Goal: Task Accomplishment & Management: Manage account settings

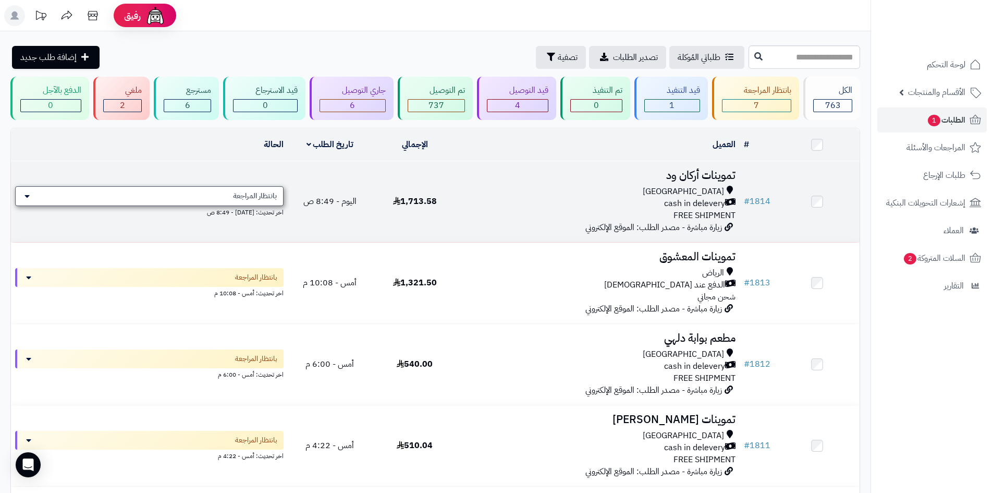
click at [228, 187] on div "بانتظار المراجعة" at bounding box center [149, 196] width 268 height 20
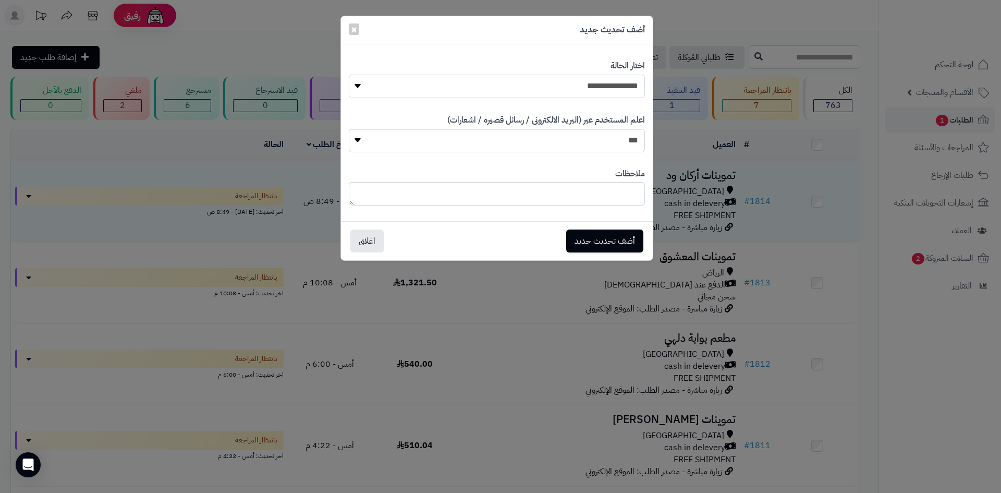
click at [519, 94] on select "**********" at bounding box center [497, 86] width 296 height 23
select select "*"
click at [349, 75] on select "**********" at bounding box center [497, 86] width 296 height 23
click at [596, 240] on button "أضف تحديث جديد" at bounding box center [604, 240] width 77 height 23
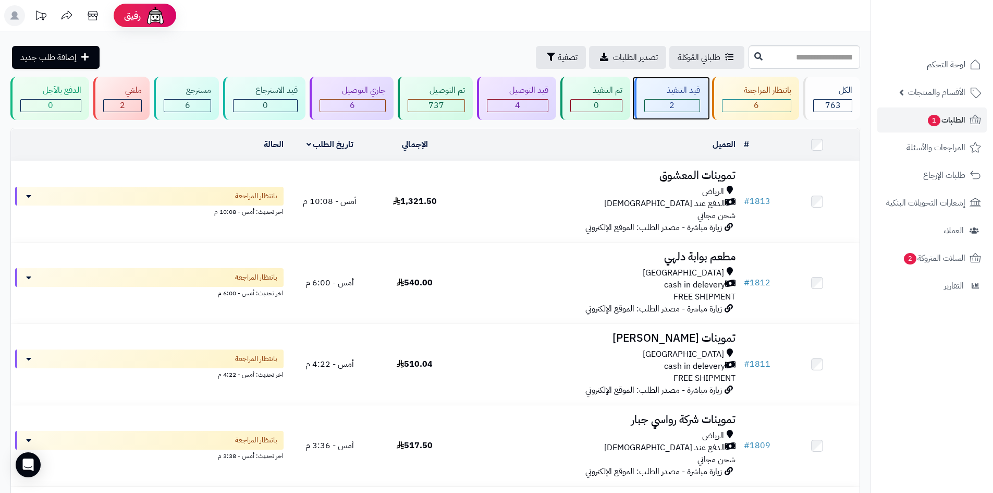
click at [659, 102] on div "2" at bounding box center [672, 106] width 55 height 12
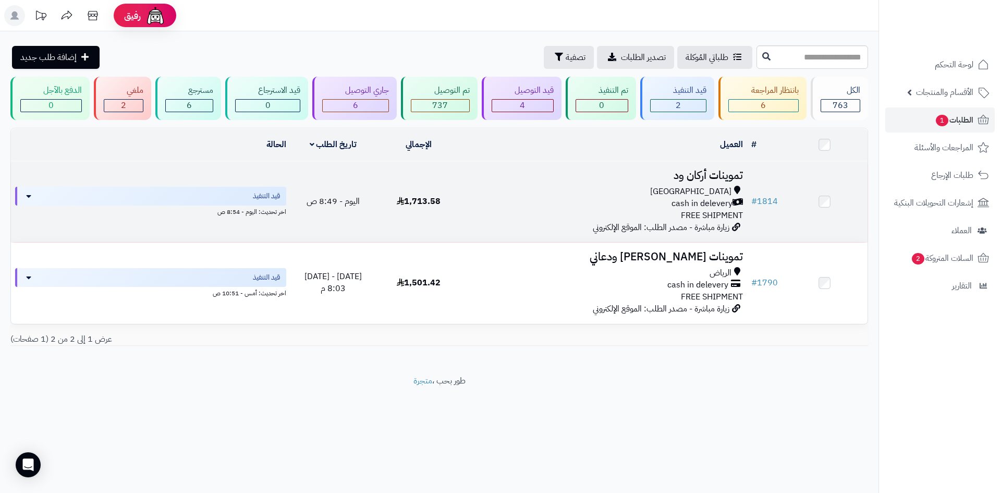
click at [481, 217] on div "Riyadh cash in delevery FREE SHIPMENT" at bounding box center [604, 204] width 277 height 36
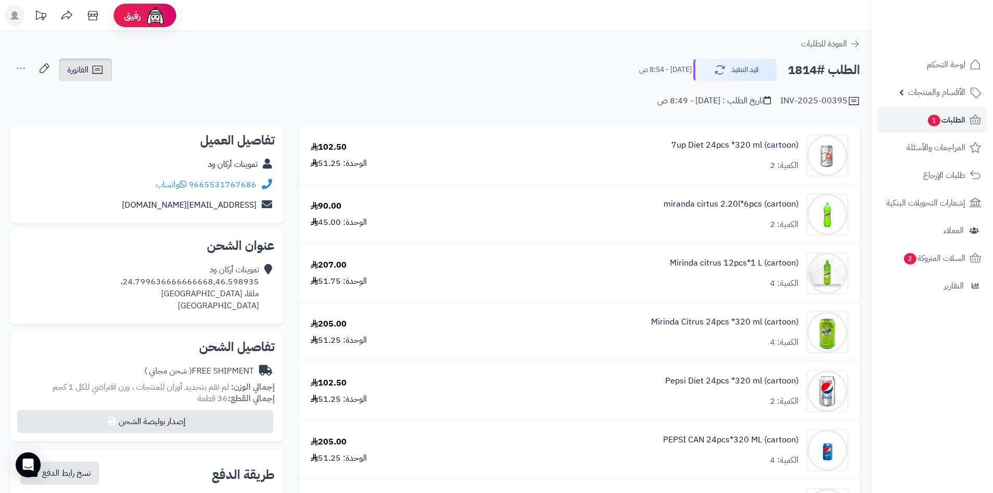
click at [95, 70] on icon at bounding box center [97, 70] width 13 height 13
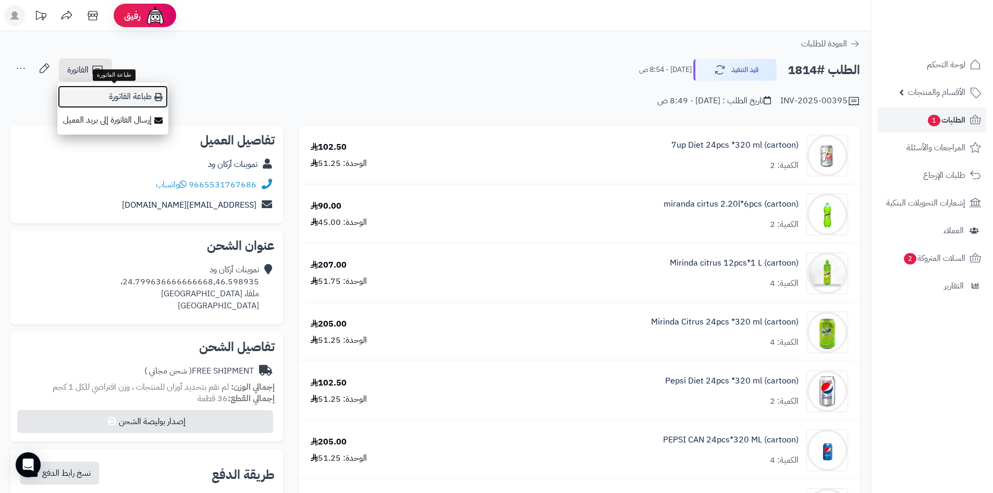
click at [97, 88] on link "طباعة الفاتورة" at bounding box center [112, 96] width 111 height 23
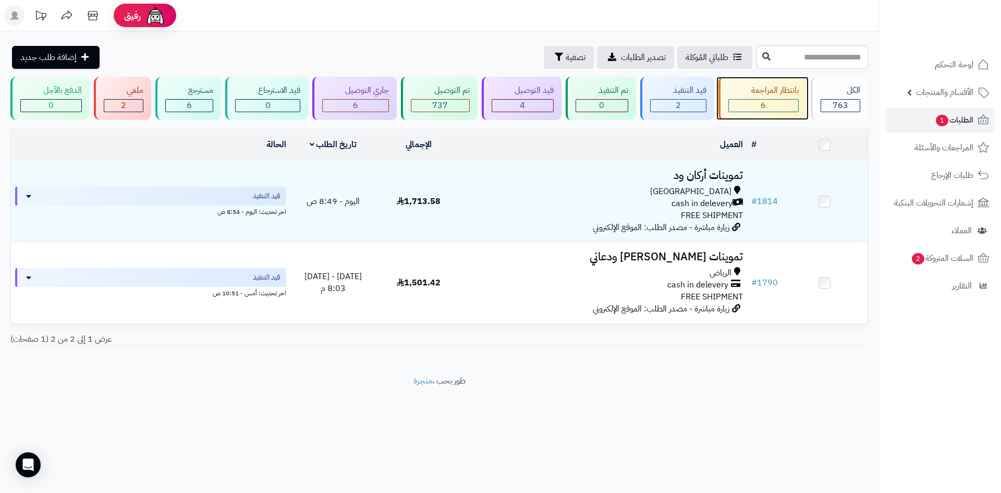
click at [769, 107] on div "6" at bounding box center [763, 106] width 69 height 12
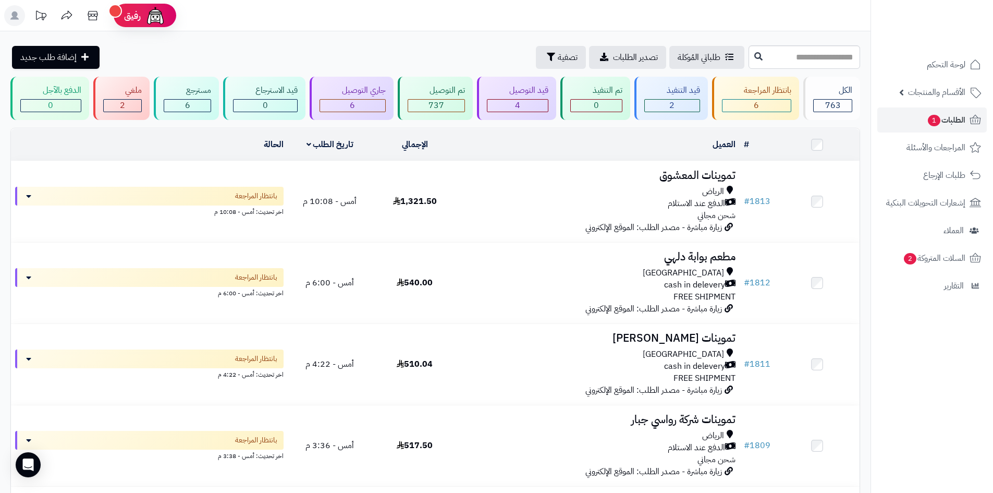
drag, startPoint x: 775, startPoint y: 103, endPoint x: 443, endPoint y: 16, distance: 343.6
click at [437, 13] on header "رفيق ! الطلبات معالجة مكتمل إرجاع المنتجات العملاء المتواجدون الان 577 عملاء من…" at bounding box center [496, 15] width 993 height 31
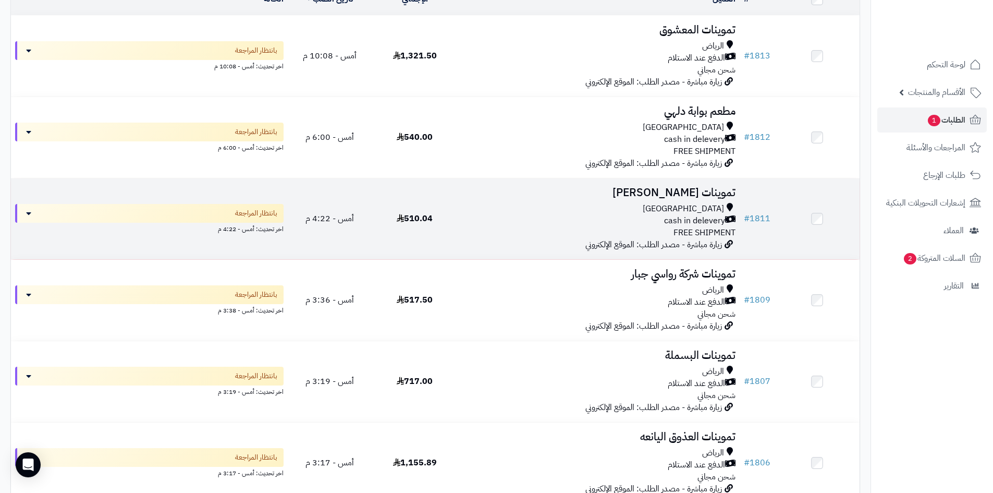
scroll to position [156, 0]
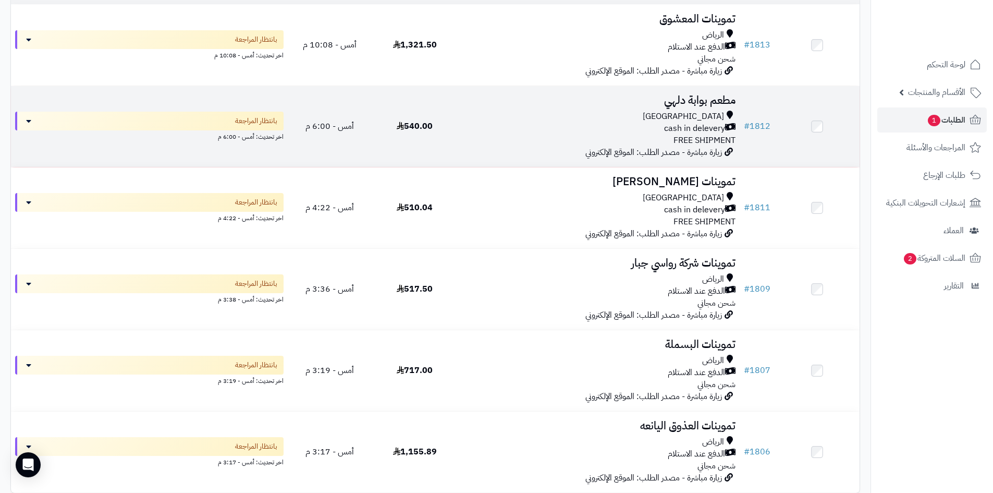
click at [625, 131] on div "cash in delevery" at bounding box center [598, 128] width 274 height 12
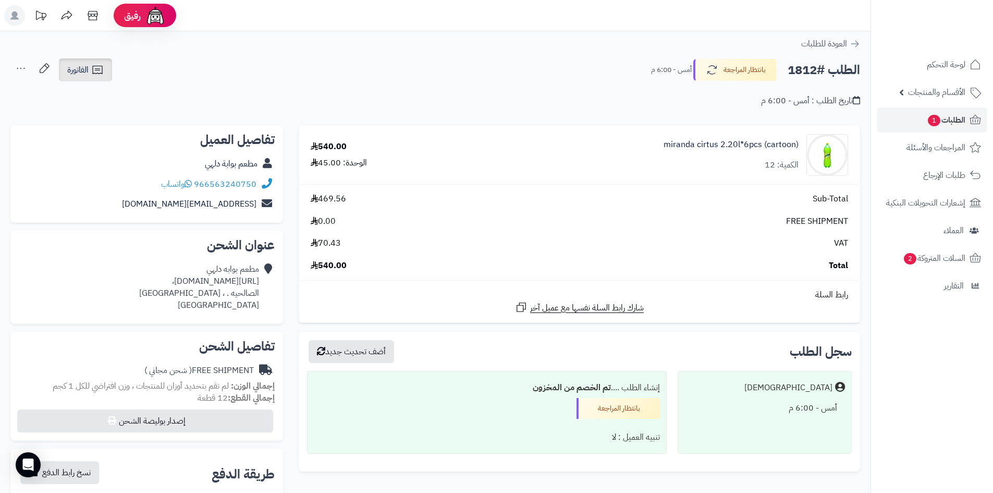
click at [90, 70] on link "الفاتورة" at bounding box center [85, 69] width 53 height 23
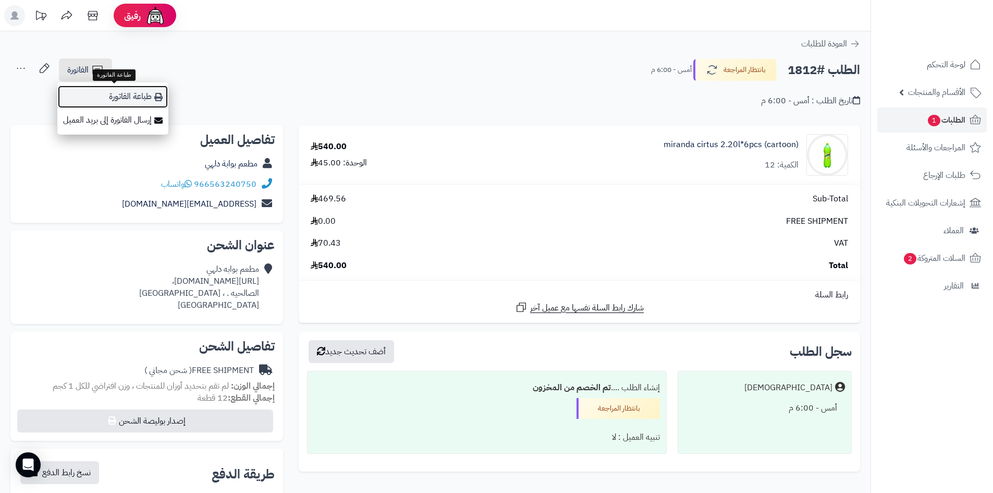
click at [101, 91] on link "طباعة الفاتورة" at bounding box center [112, 96] width 111 height 23
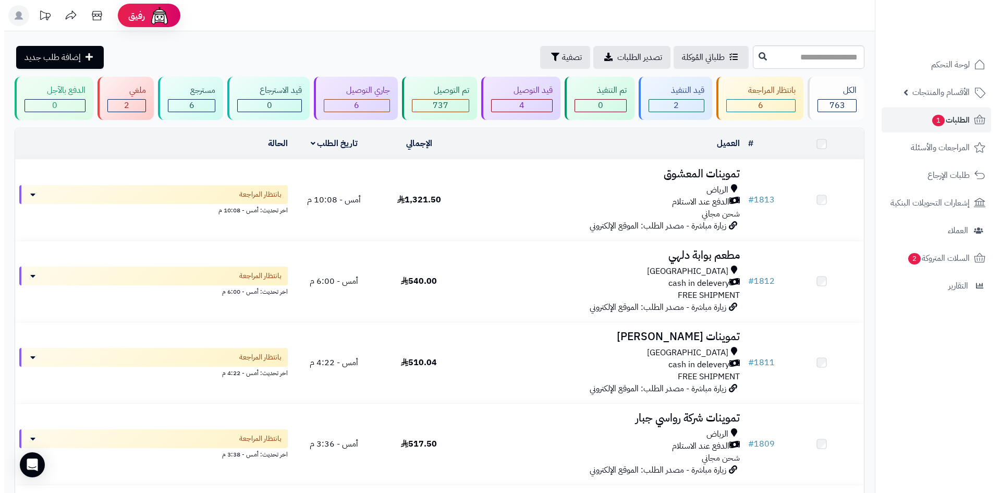
scroll to position [156, 0]
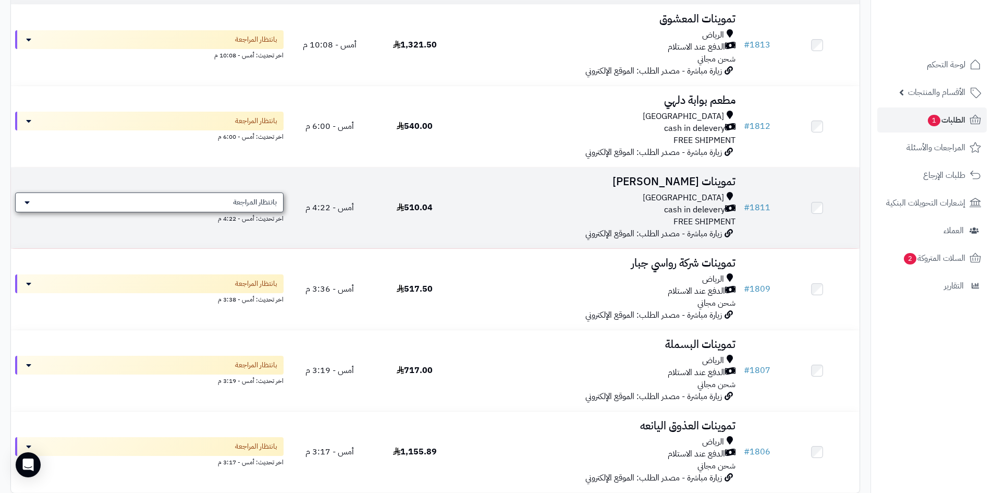
click at [277, 203] on span "بانتظار المراجعة" at bounding box center [255, 202] width 44 height 10
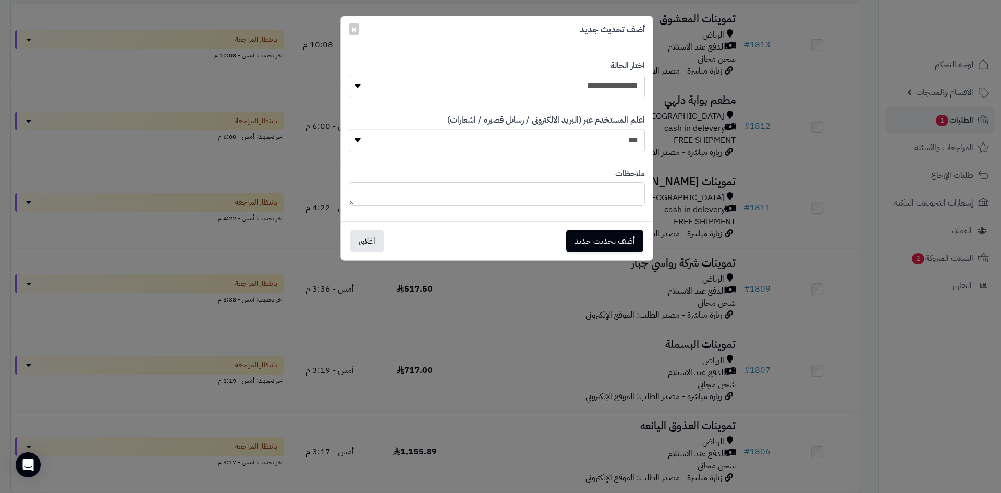
click at [495, 95] on select "**********" at bounding box center [497, 86] width 296 height 23
select select "*"
click at [349, 75] on select "**********" at bounding box center [497, 86] width 296 height 23
click at [591, 239] on button "أضف تحديث جديد" at bounding box center [604, 240] width 77 height 23
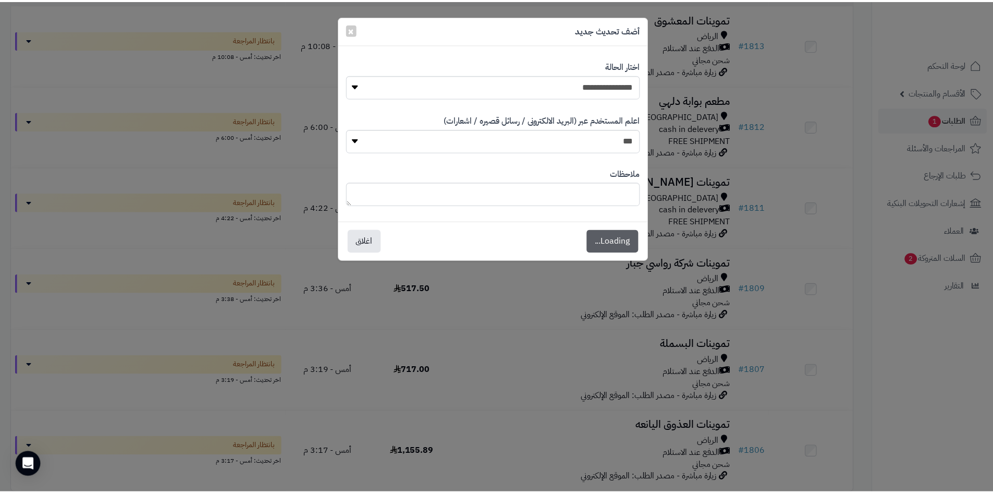
scroll to position [190, 0]
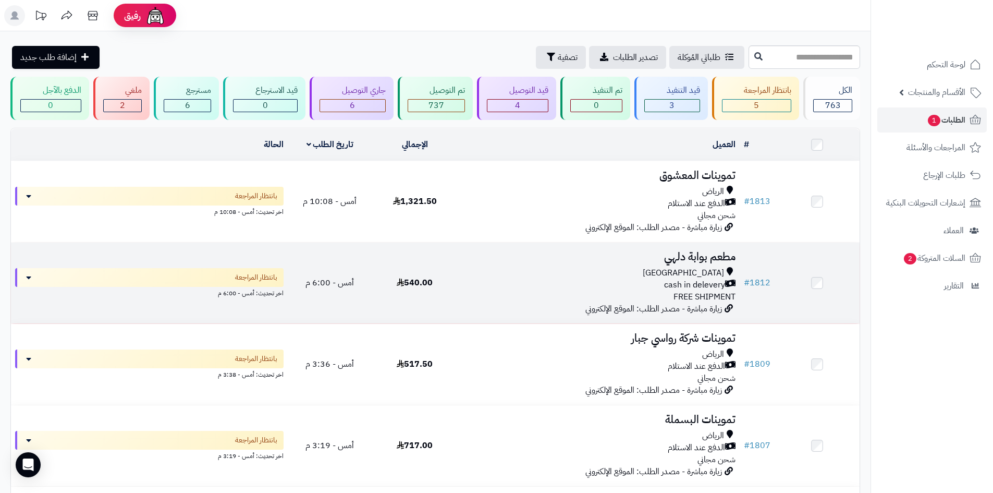
click at [559, 280] on div "cash in delevery" at bounding box center [598, 285] width 274 height 12
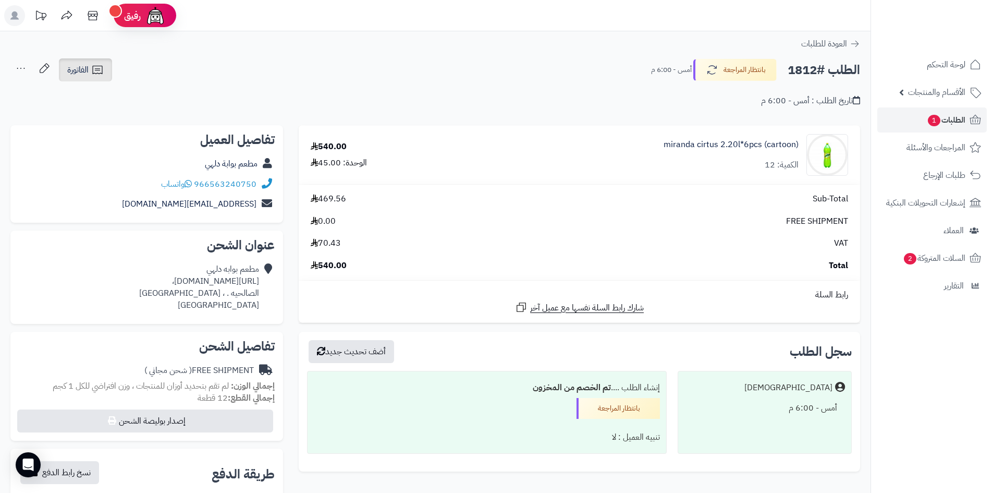
click at [71, 67] on span "الفاتورة" at bounding box center [77, 70] width 21 height 13
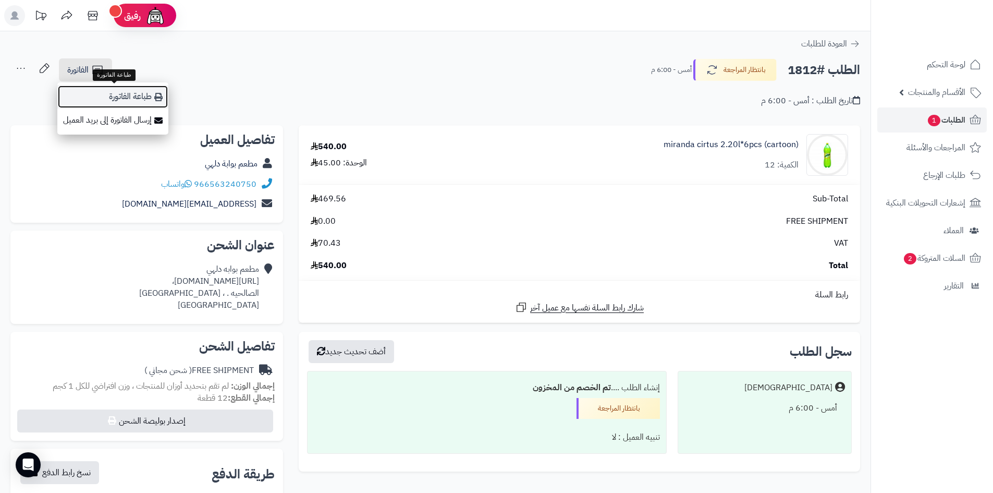
click at [89, 90] on link "طباعة الفاتورة" at bounding box center [112, 96] width 111 height 23
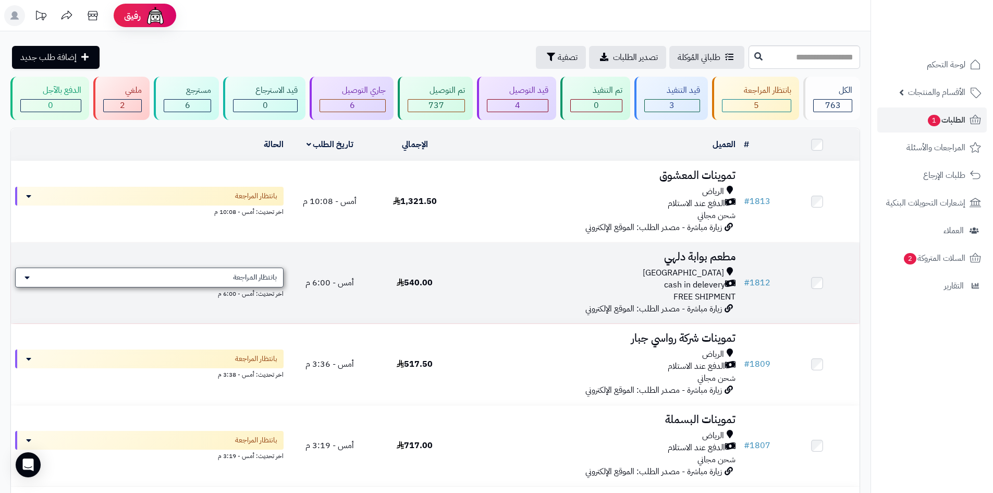
click at [266, 274] on span "بانتظار المراجعة" at bounding box center [255, 277] width 44 height 10
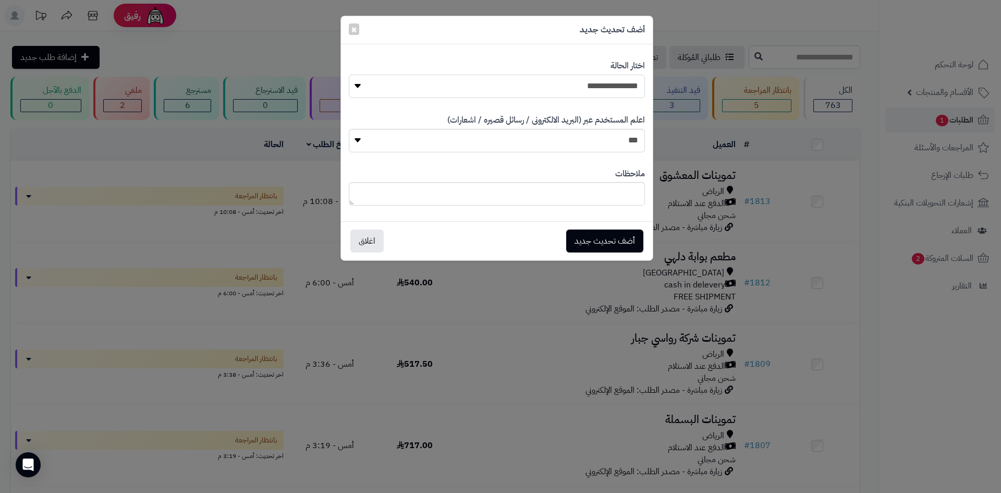
click at [609, 79] on select "**********" at bounding box center [497, 86] width 296 height 23
select select "*"
click at [349, 75] on select "**********" at bounding box center [497, 86] width 296 height 23
click at [612, 240] on button "أضف تحديث جديد" at bounding box center [604, 240] width 77 height 23
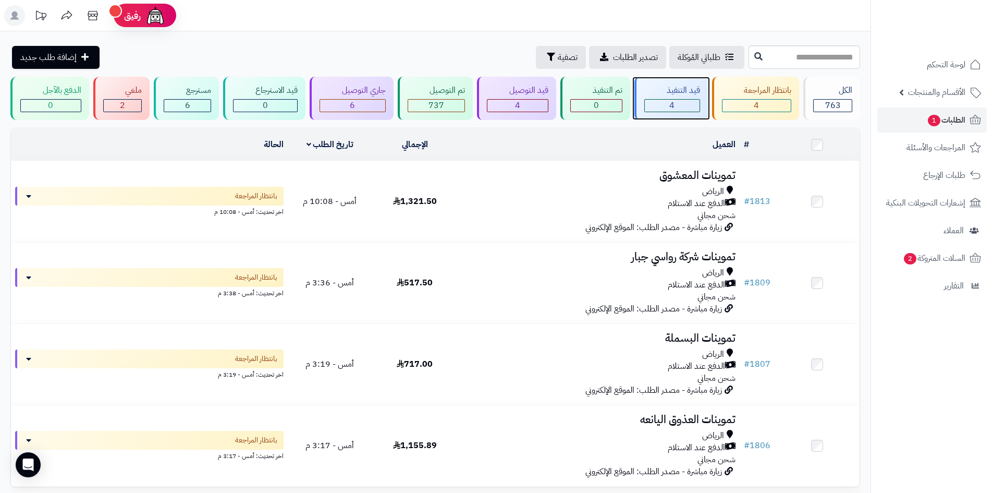
click at [658, 88] on div "قيد التنفيذ" at bounding box center [672, 90] width 56 height 12
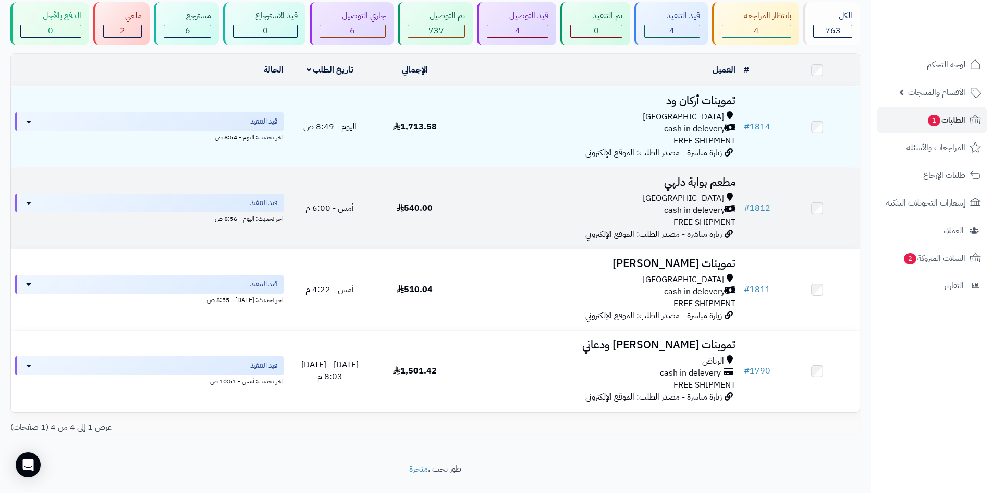
scroll to position [95, 0]
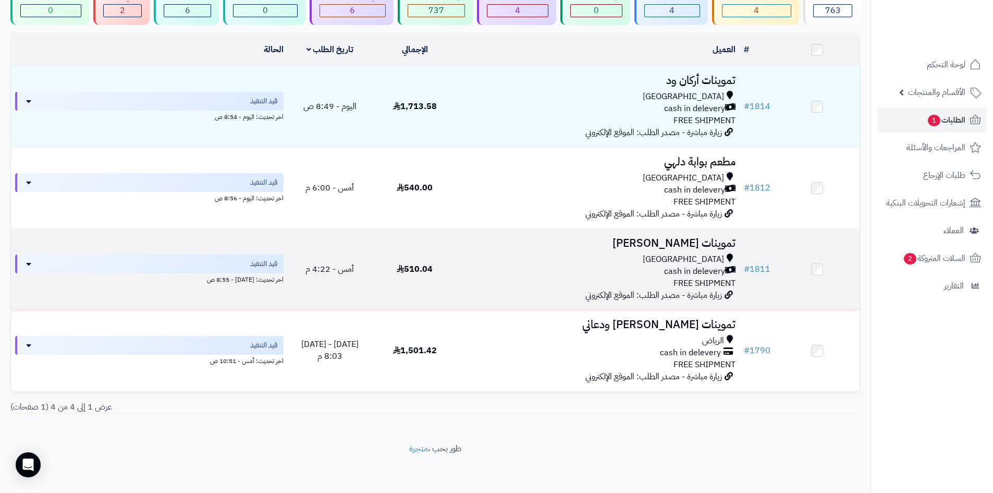
click at [515, 258] on div "[GEOGRAPHIC_DATA]" at bounding box center [598, 259] width 274 height 12
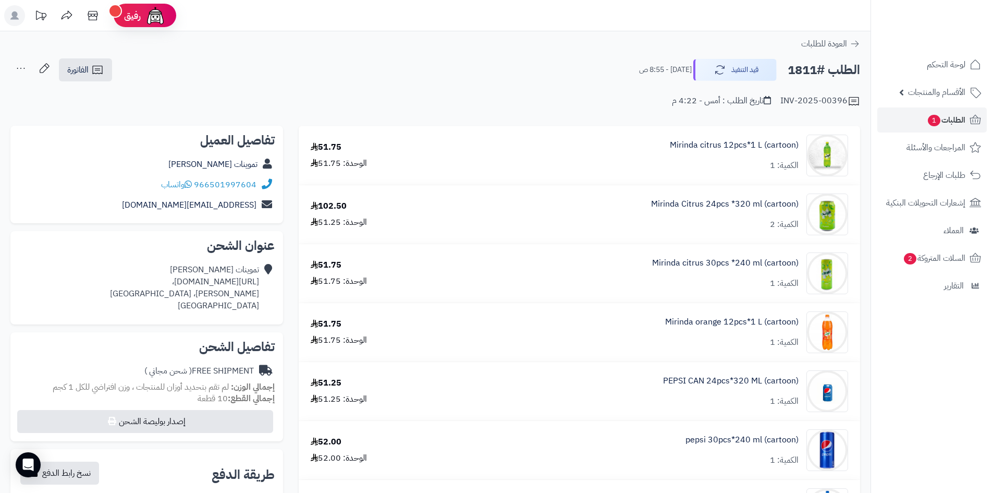
click at [107, 84] on div "INV-2025-00396 تاريخ الطلب : أمس - 4:22 م" at bounding box center [435, 94] width 850 height 25
click at [100, 74] on icon at bounding box center [97, 70] width 10 height 8
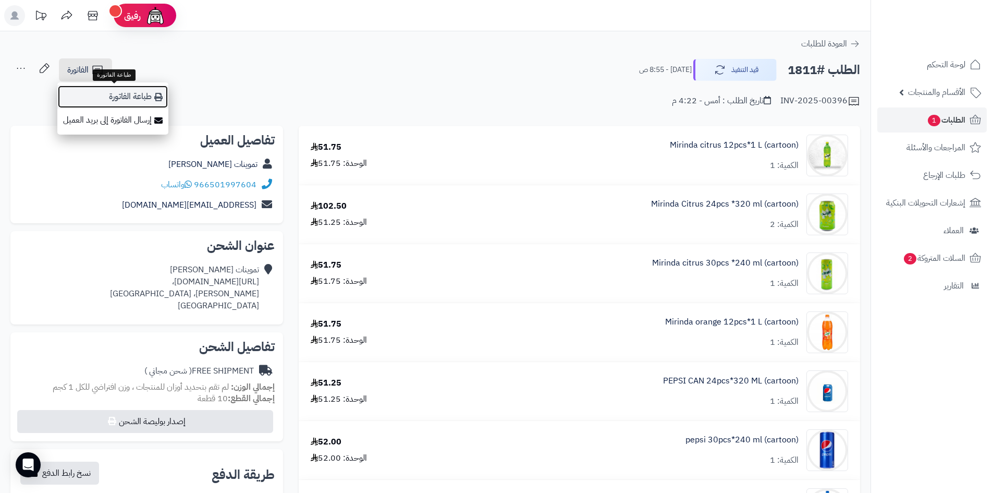
click at [129, 98] on link "طباعة الفاتورة" at bounding box center [112, 96] width 111 height 23
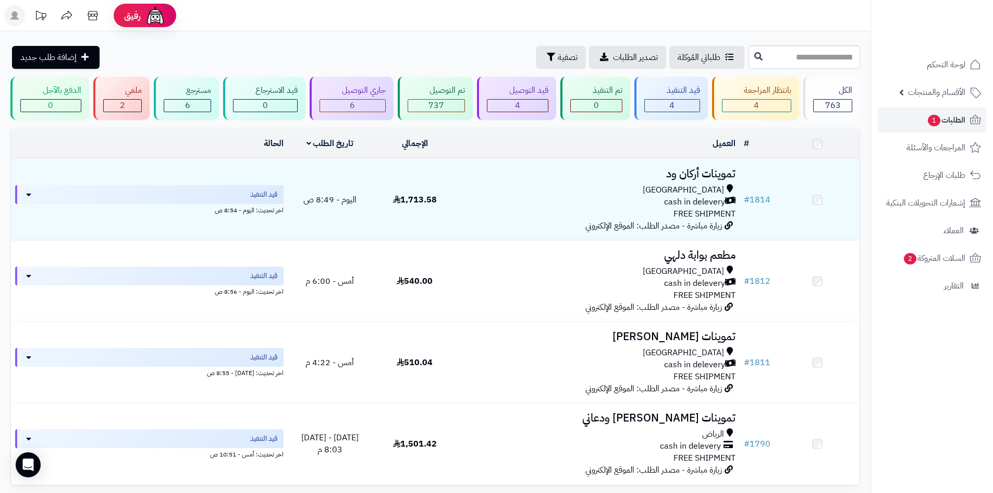
scroll to position [95, 0]
